Goal: Find specific page/section

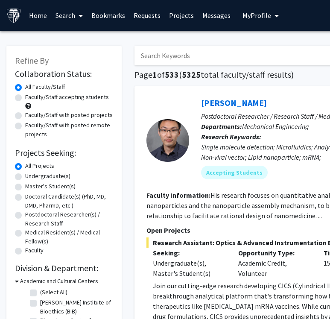
click at [72, 18] on link "Search" at bounding box center [69, 15] width 36 height 30
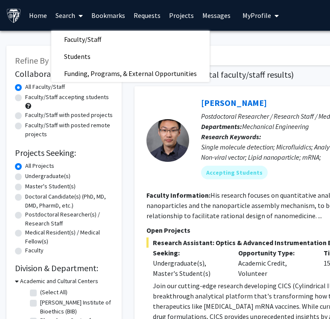
click at [41, 14] on link "Home" at bounding box center [38, 15] width 26 height 30
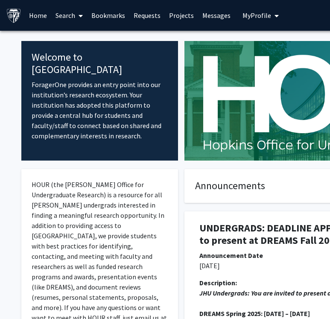
click at [67, 18] on link "Search" at bounding box center [69, 15] width 36 height 30
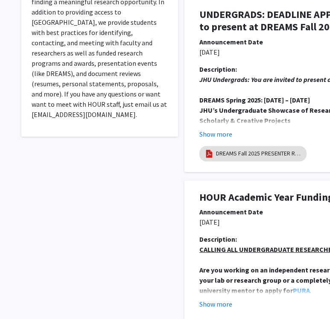
scroll to position [218, 0]
